Goal: Information Seeking & Learning: Understand process/instructions

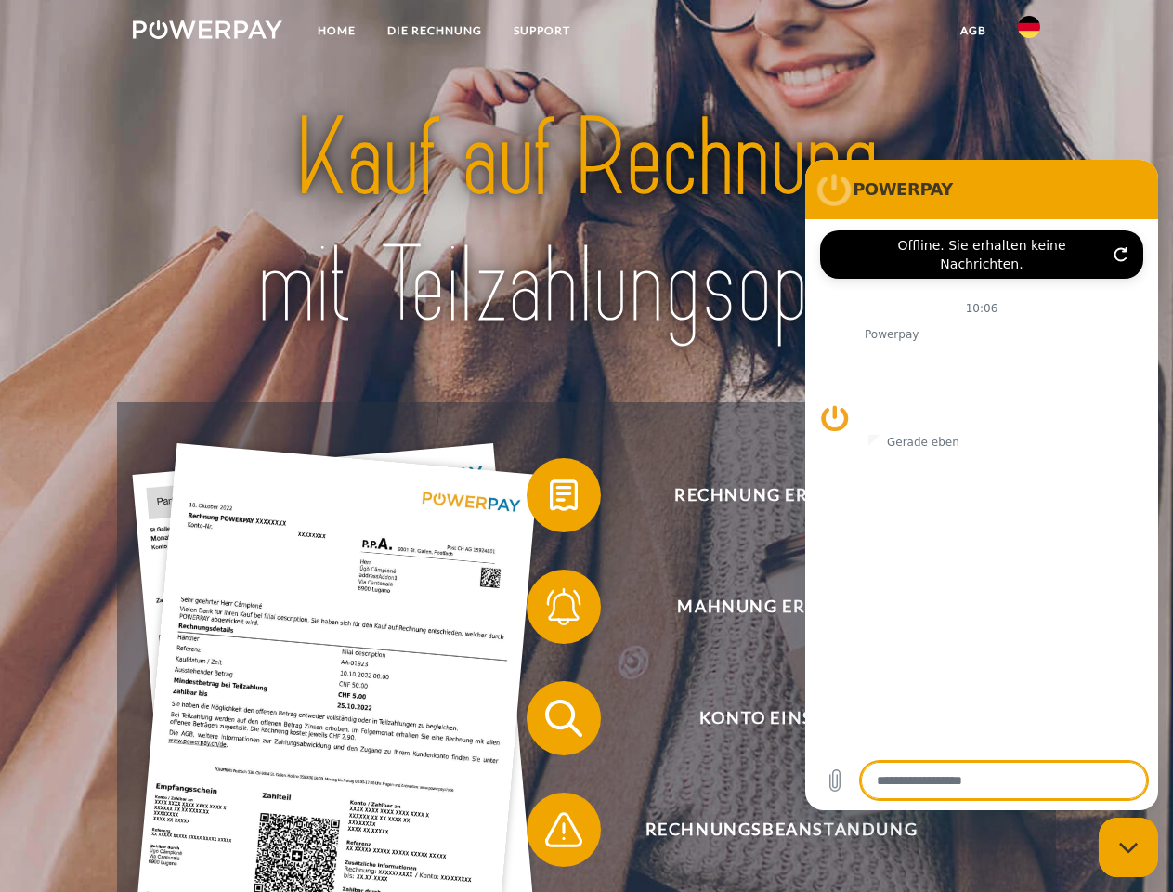
click at [207, 33] on img at bounding box center [208, 29] width 150 height 19
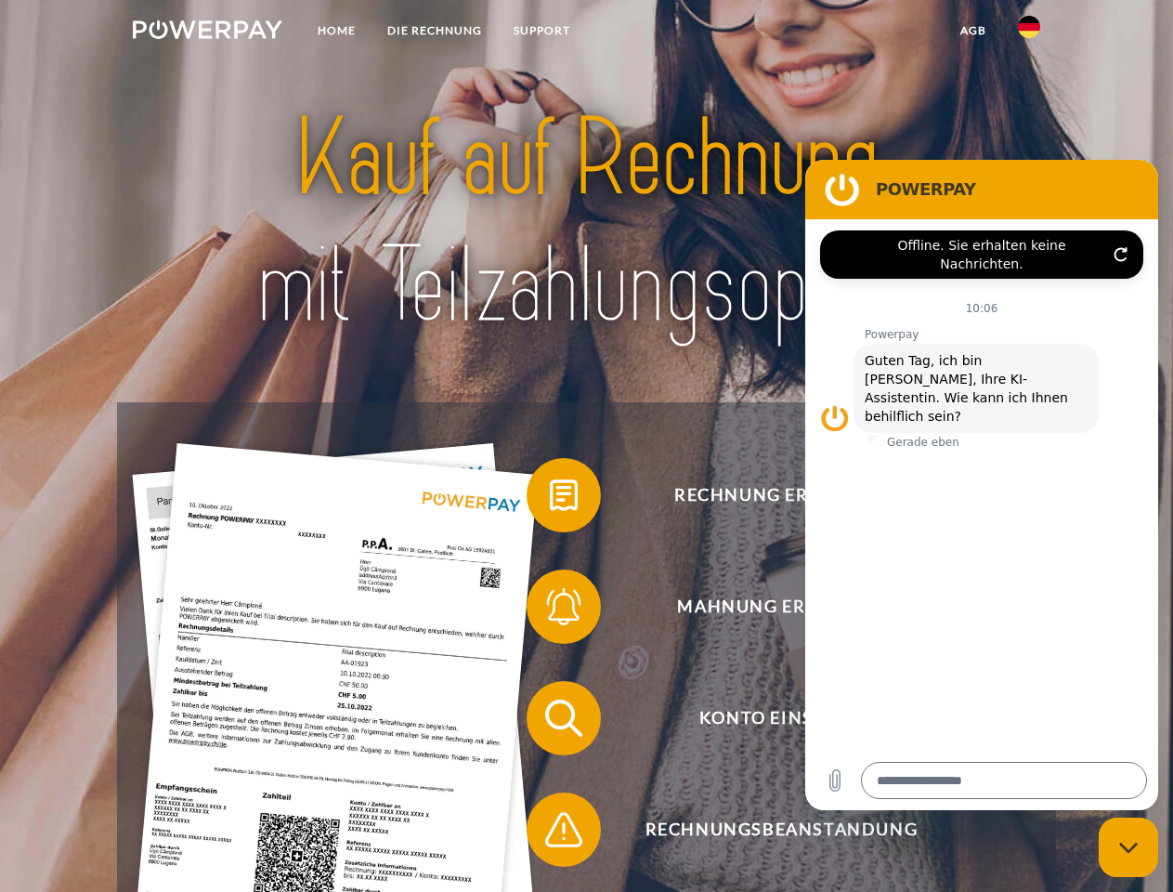
click at [1029, 33] on img at bounding box center [1029, 27] width 22 height 22
click at [972, 31] on link "agb" at bounding box center [974, 30] width 58 height 33
click at [550, 499] on span at bounding box center [535, 495] width 93 height 93
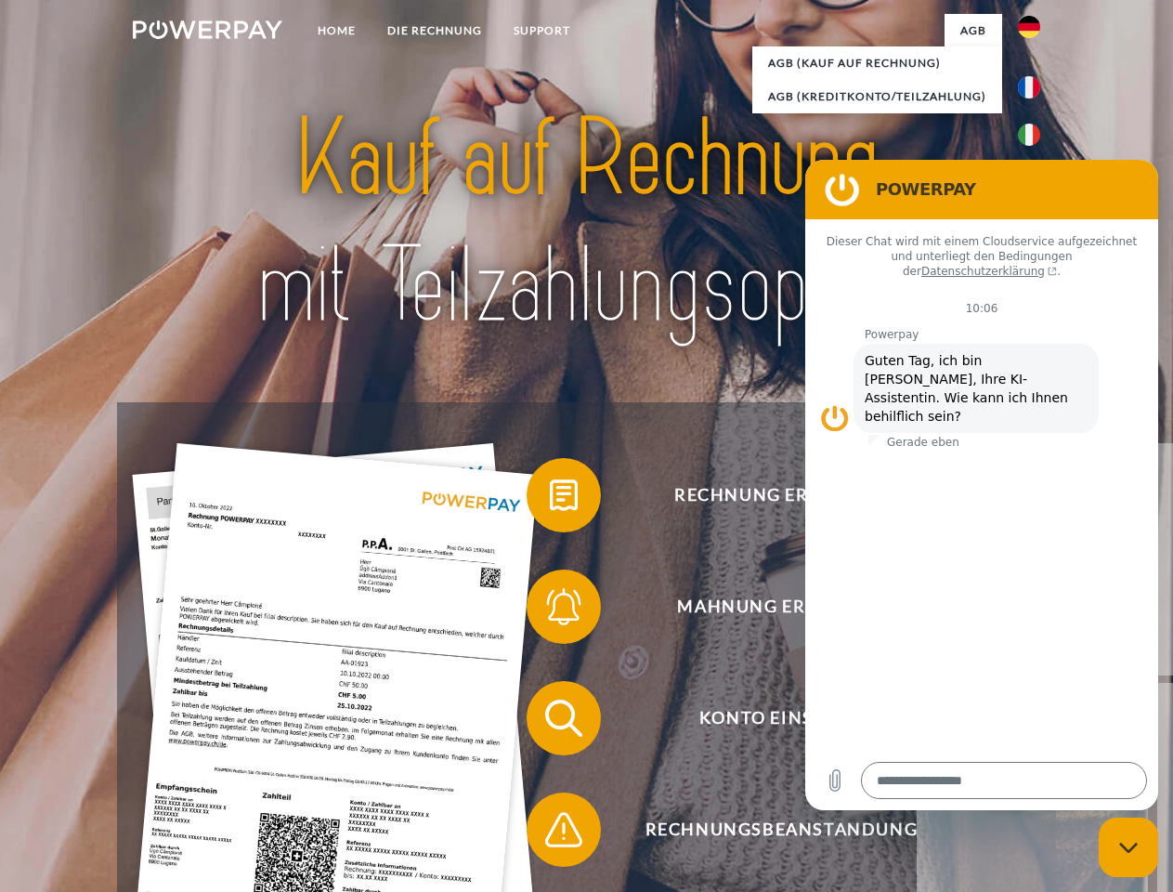
click at [550, 610] on div "Rechnung erhalten? Mahnung erhalten? Konto einsehen" at bounding box center [586, 773] width 938 height 743
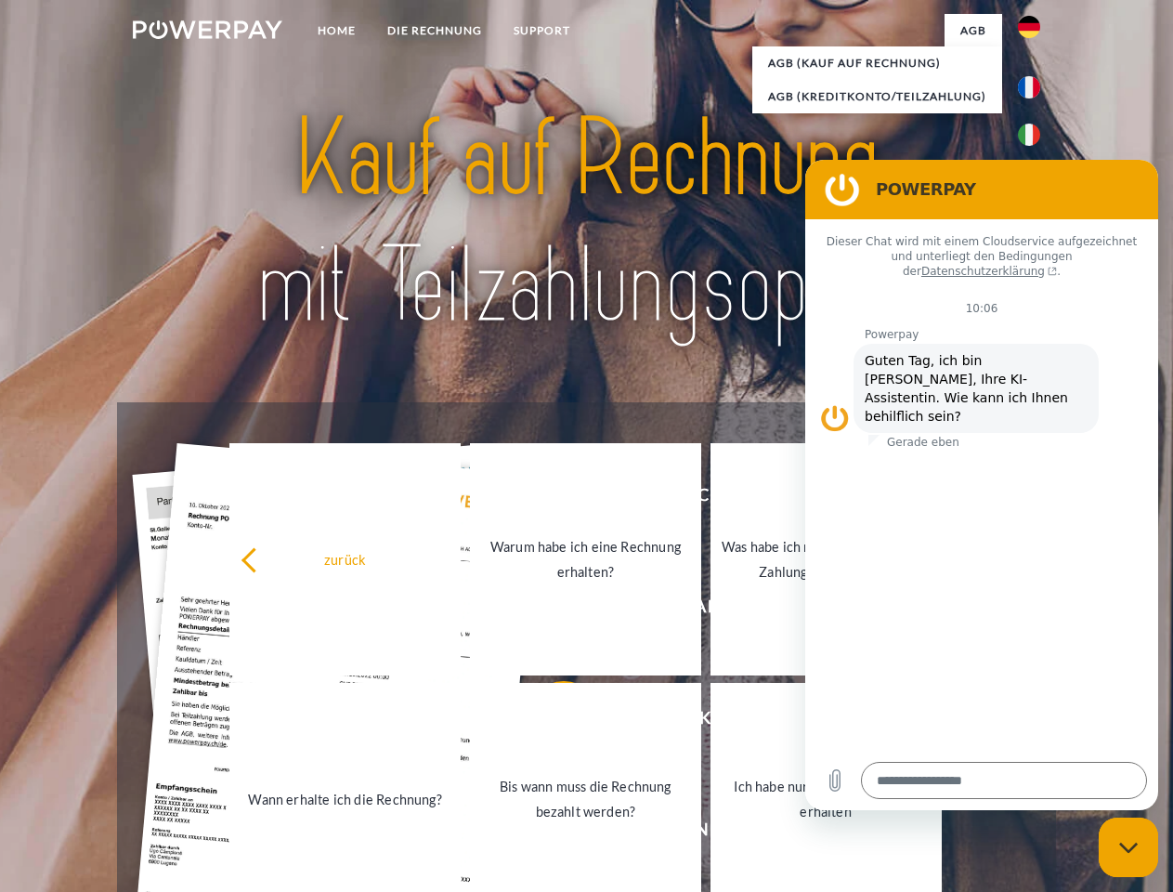
click at [550, 722] on link "Bis wann muss die Rechnung bezahlt werden?" at bounding box center [585, 799] width 231 height 232
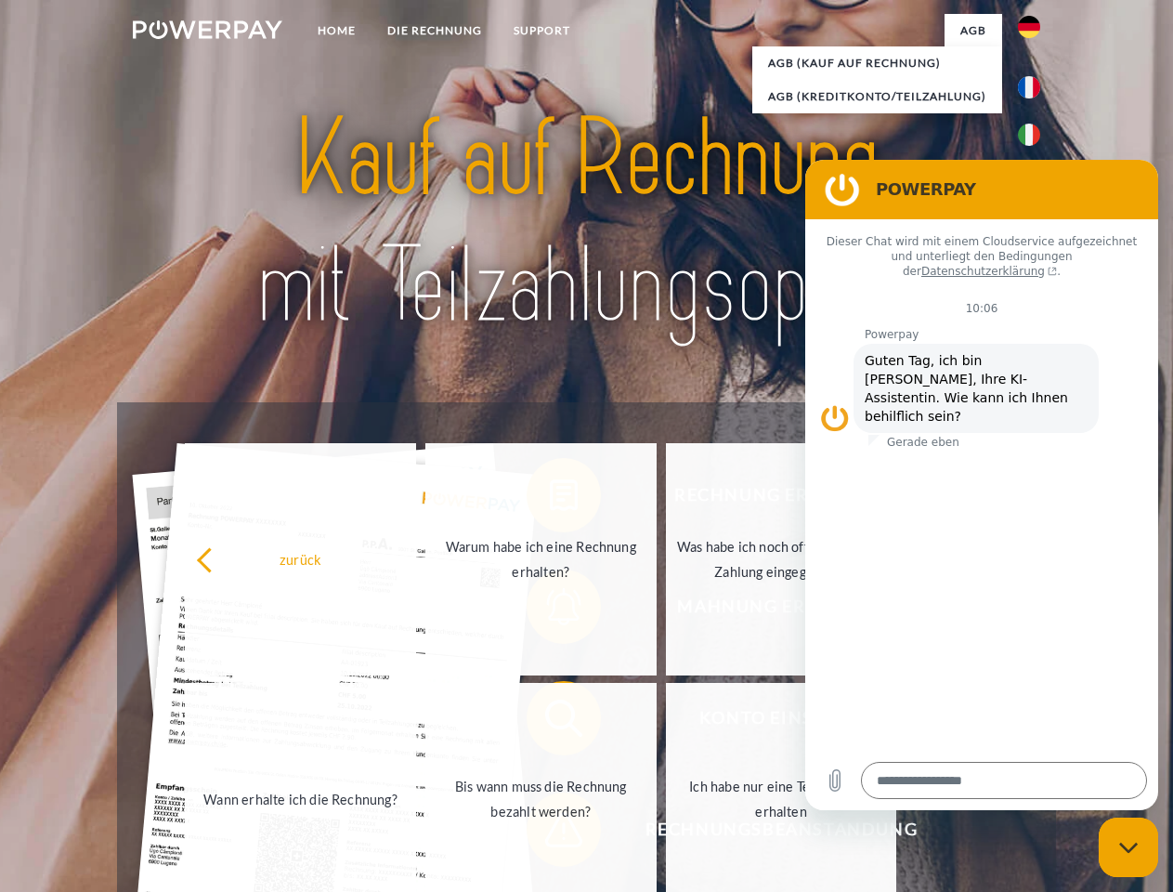
click at [550, 833] on span at bounding box center [535, 829] width 93 height 93
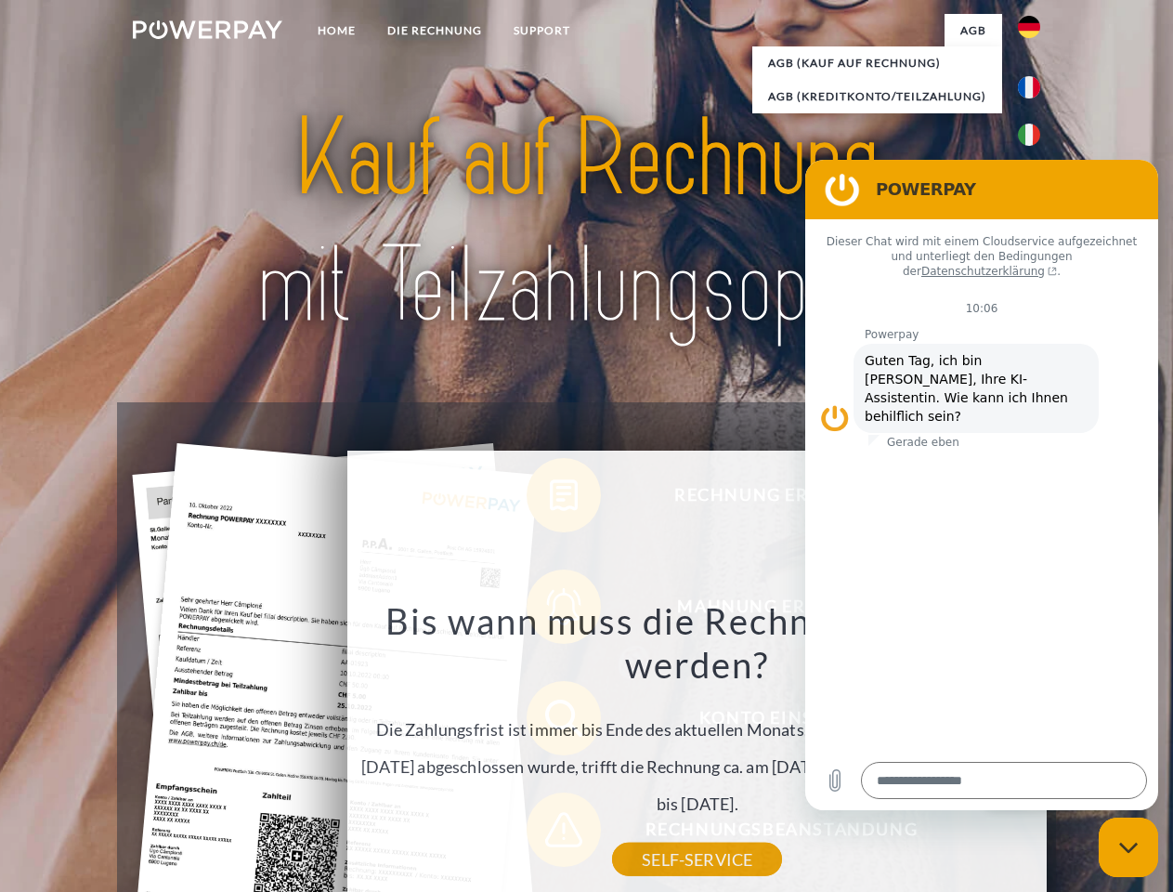
click at [1129, 847] on icon "Messaging-Fenster schließen" at bounding box center [1129, 848] width 20 height 12
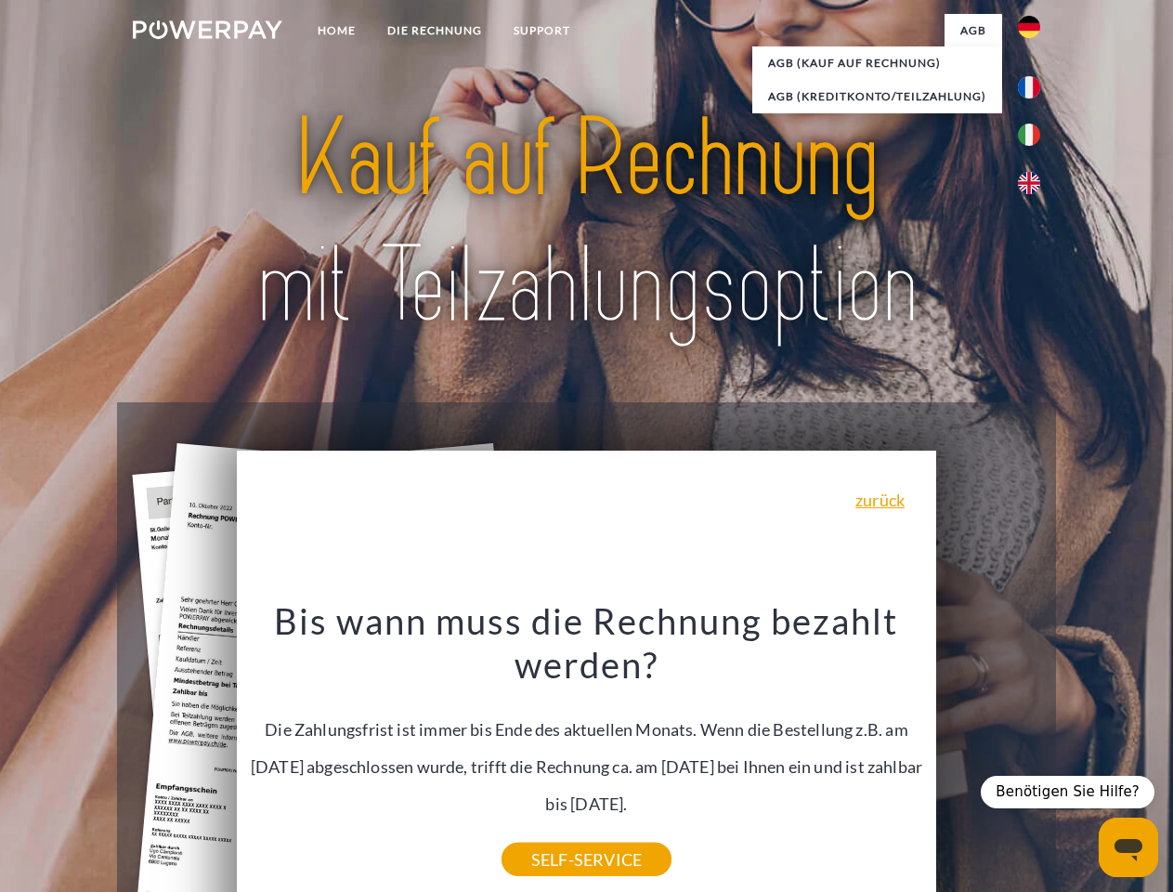
type textarea "*"
